Goal: Information Seeking & Learning: Learn about a topic

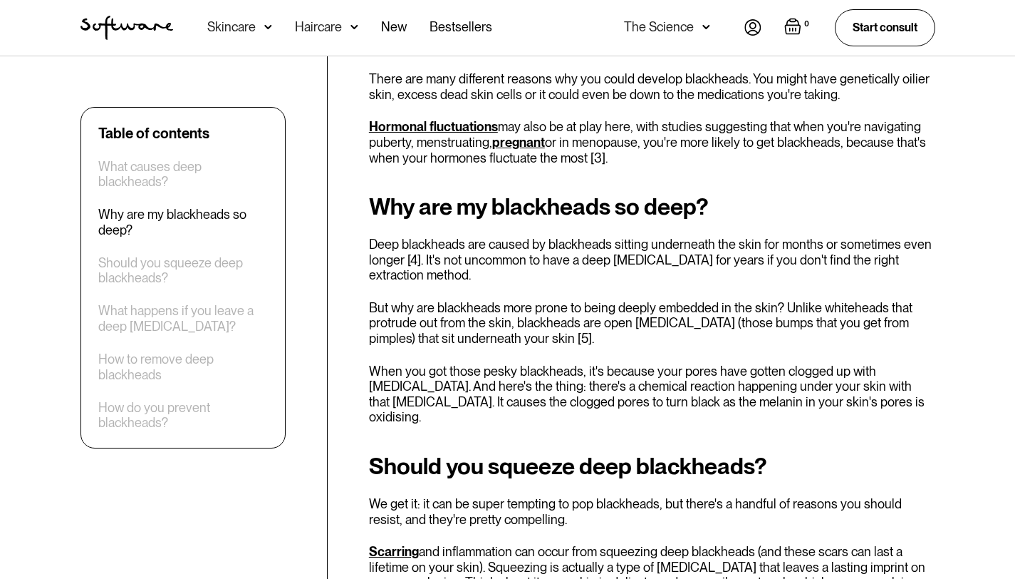
scroll to position [832, 0]
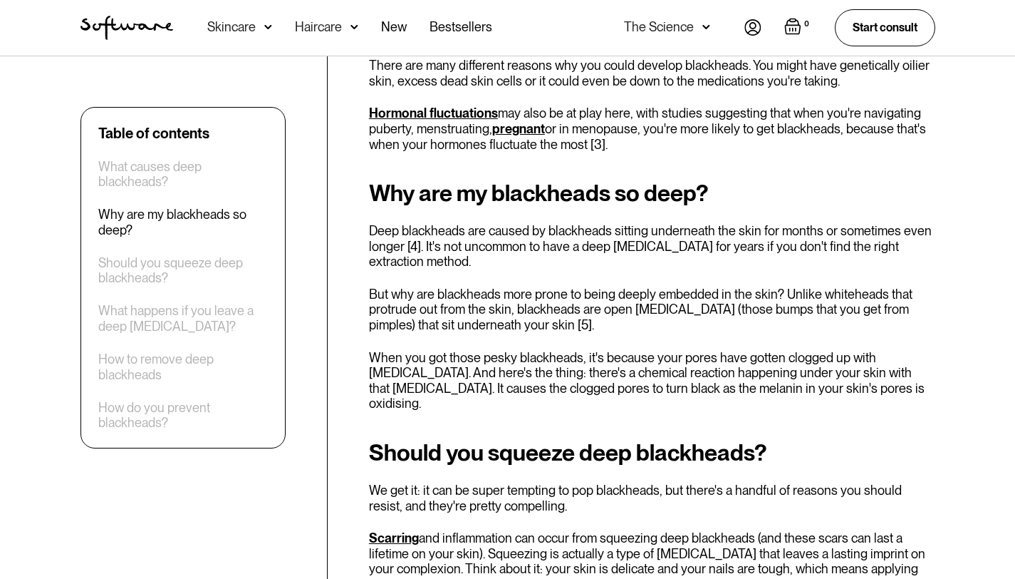
drag, startPoint x: 1021, startPoint y: 121, endPoint x: 1025, endPoint y: 180, distance: 58.6
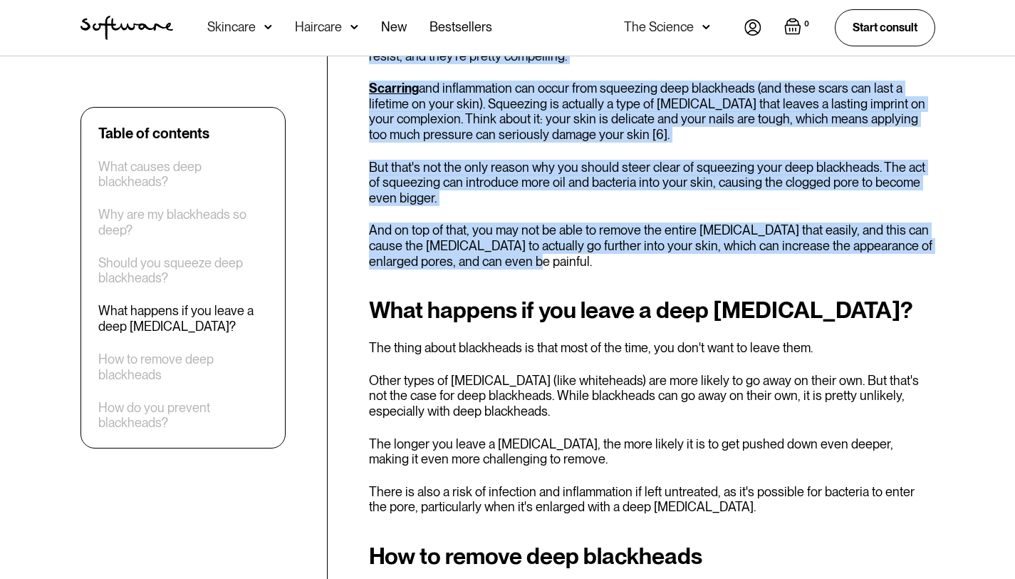
scroll to position [1297, 0]
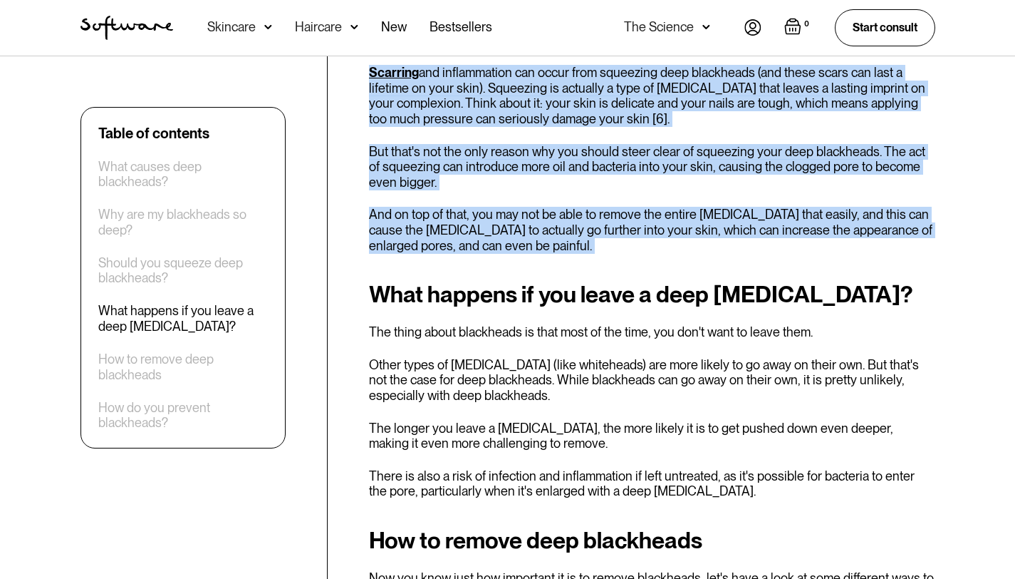
drag, startPoint x: 1025, startPoint y: 195, endPoint x: 1025, endPoint y: 239, distance: 43.5
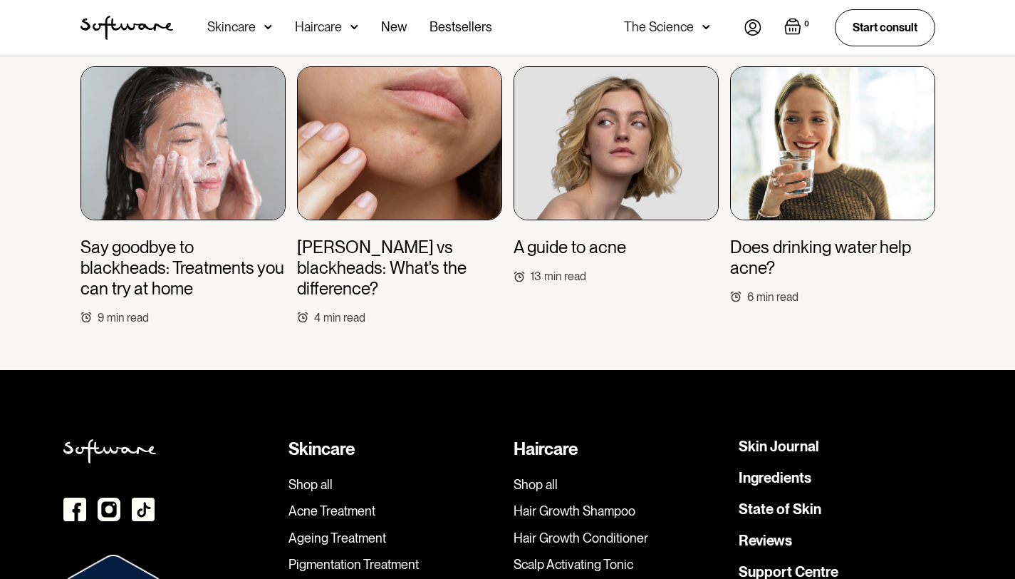
scroll to position [3513, 0]
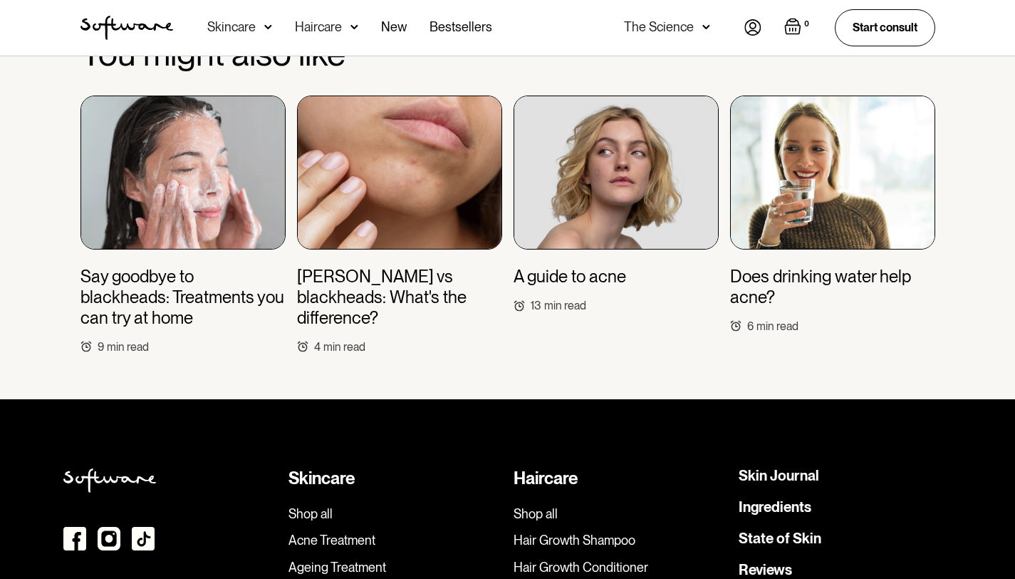
click at [385, 266] on h3 "[PERSON_NAME] vs blackheads: What's the difference?" at bounding box center [399, 296] width 205 height 61
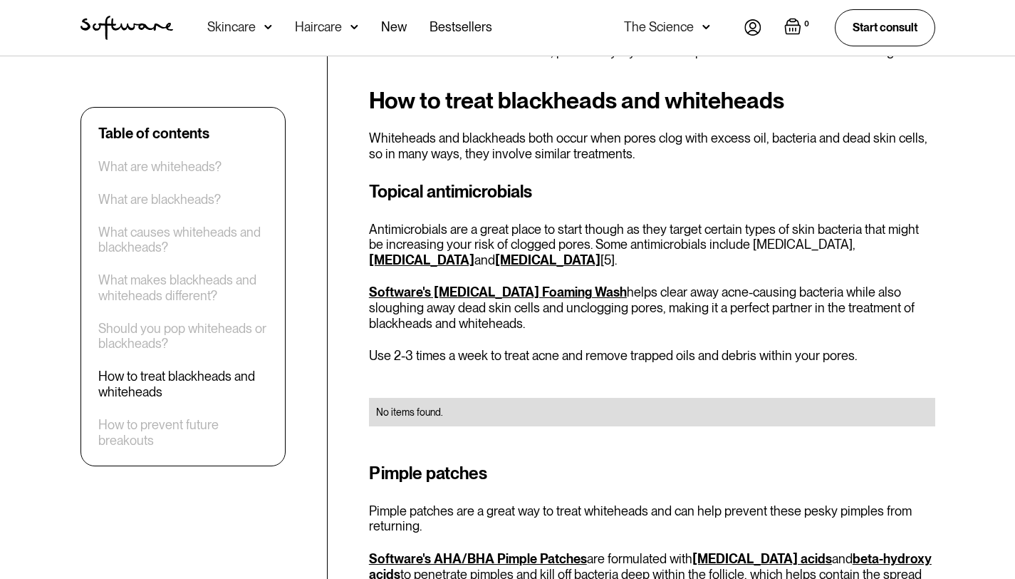
scroll to position [1235, 0]
